Goal: Check status

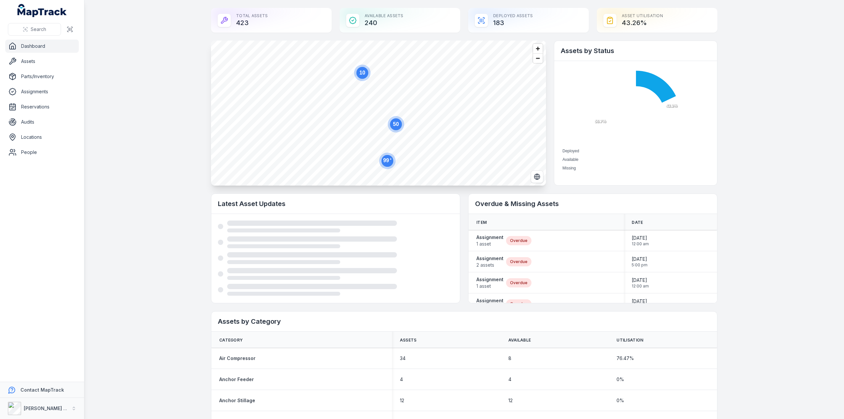
scroll to position [11, 0]
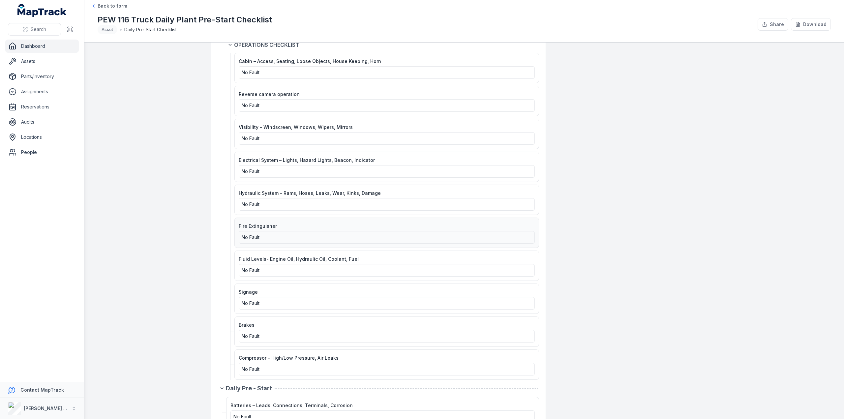
scroll to position [253, 0]
